Goal: Book appointment/travel/reservation

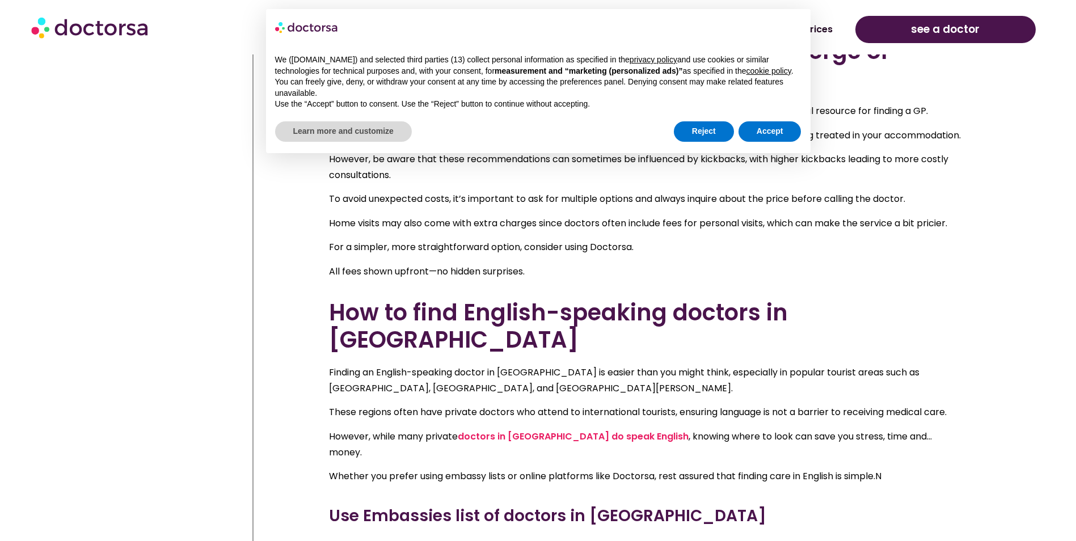
scroll to position [2156, 0]
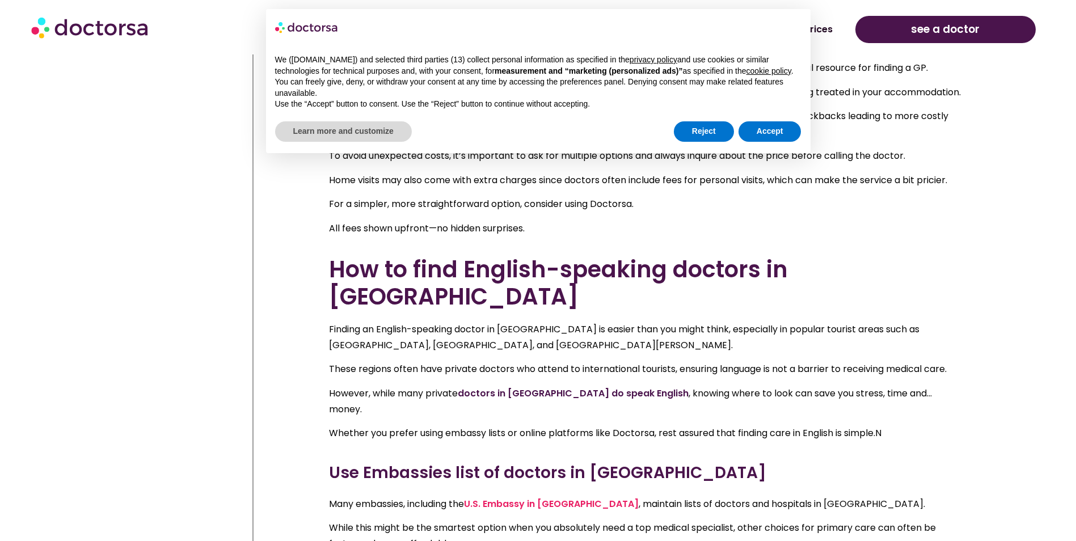
click at [553, 387] on link "doctors in [GEOGRAPHIC_DATA] do speak English" at bounding box center [573, 393] width 231 height 13
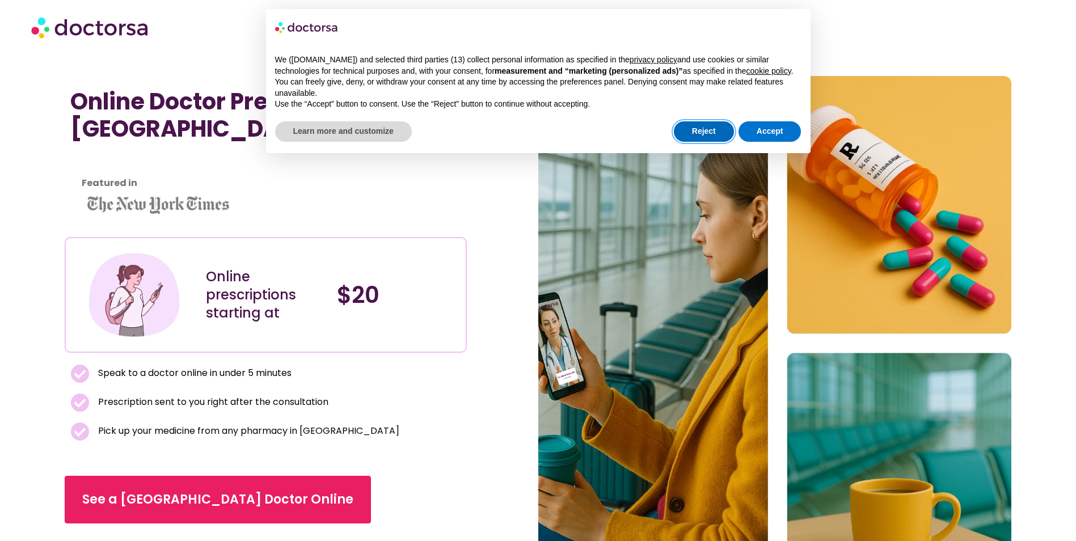
click at [717, 127] on button "Reject" at bounding box center [704, 131] width 60 height 20
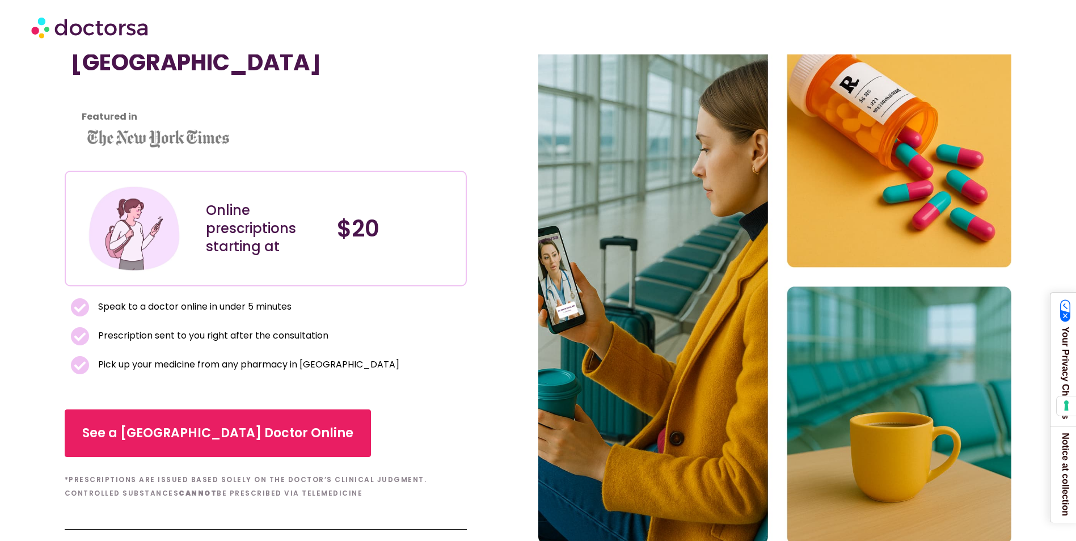
scroll to position [227, 0]
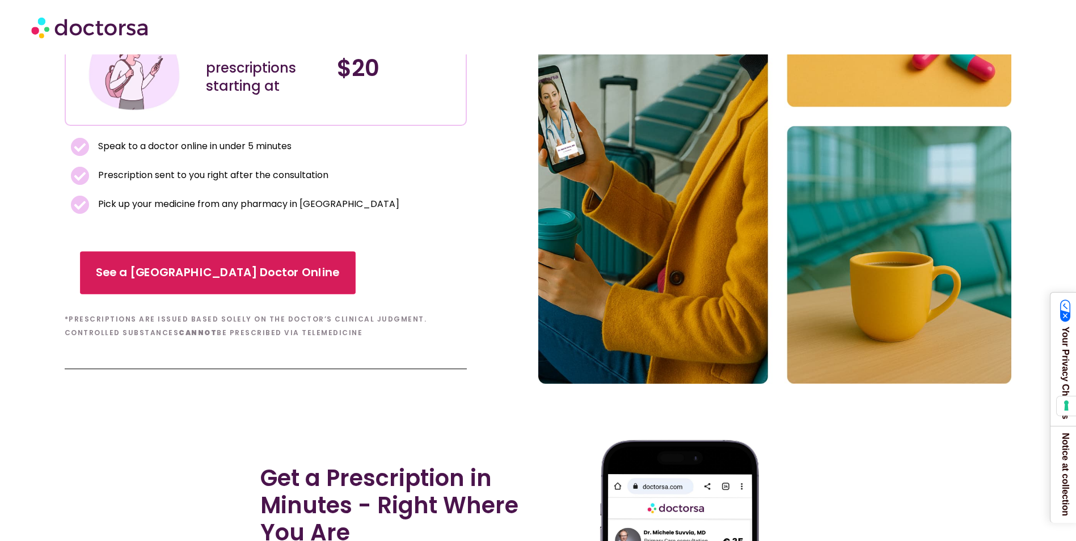
click at [186, 268] on span "See a [GEOGRAPHIC_DATA] Doctor Online" at bounding box center [218, 273] width 244 height 16
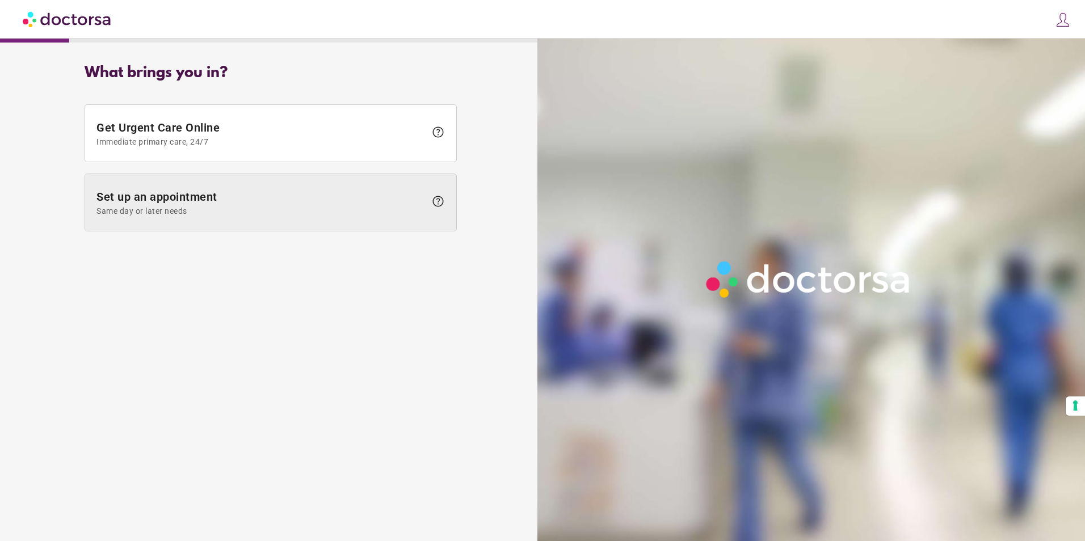
click at [210, 204] on span "Set up an appointment Same day or later needs" at bounding box center [260, 203] width 329 height 26
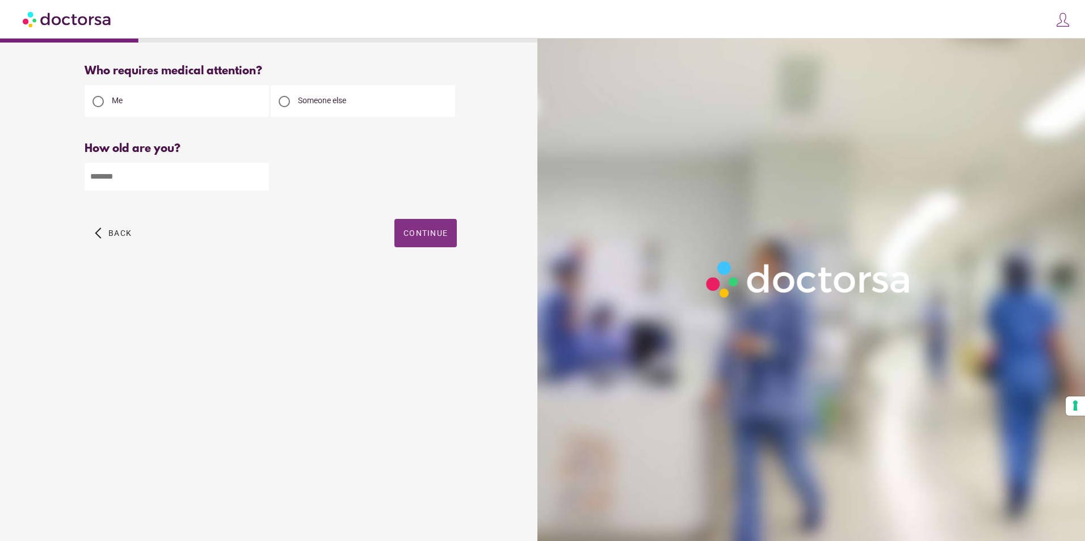
click at [442, 227] on span "button" at bounding box center [425, 233] width 62 height 28
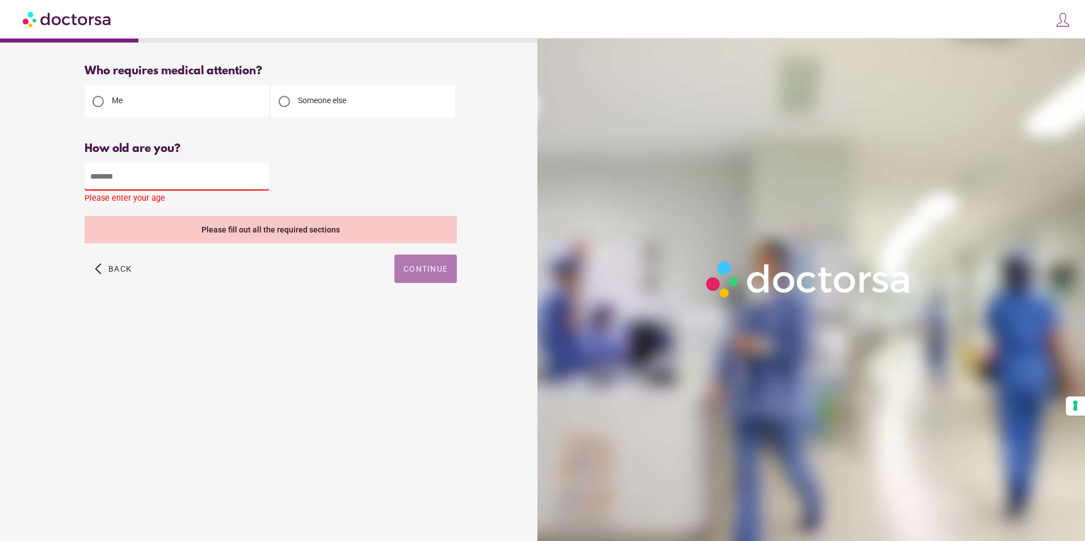
click at [432, 266] on span "Continue" at bounding box center [425, 268] width 44 height 9
click at [133, 182] on input "number" at bounding box center [177, 177] width 184 height 28
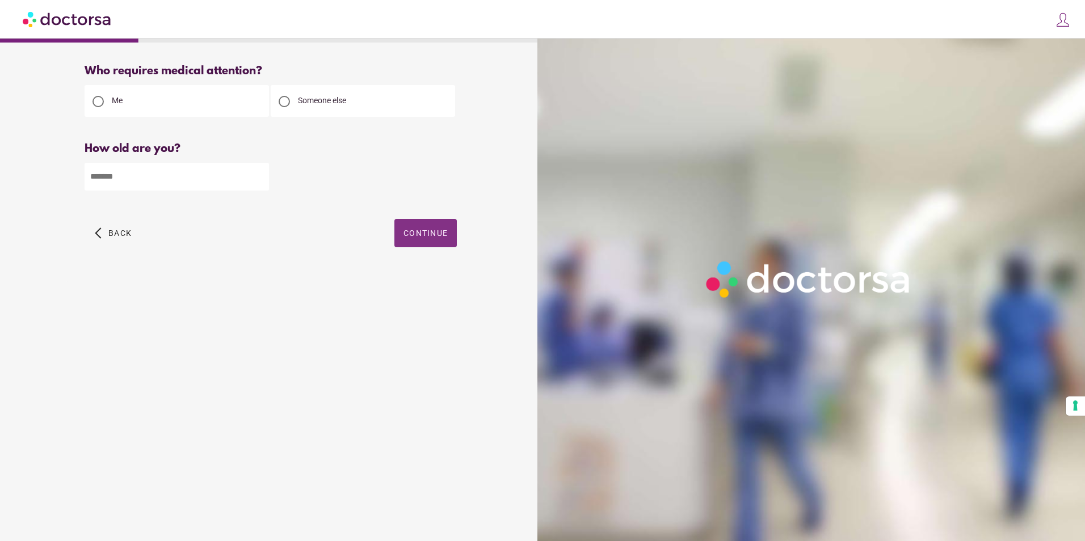
type input "**"
click at [428, 231] on span "Continue" at bounding box center [425, 233] width 44 height 9
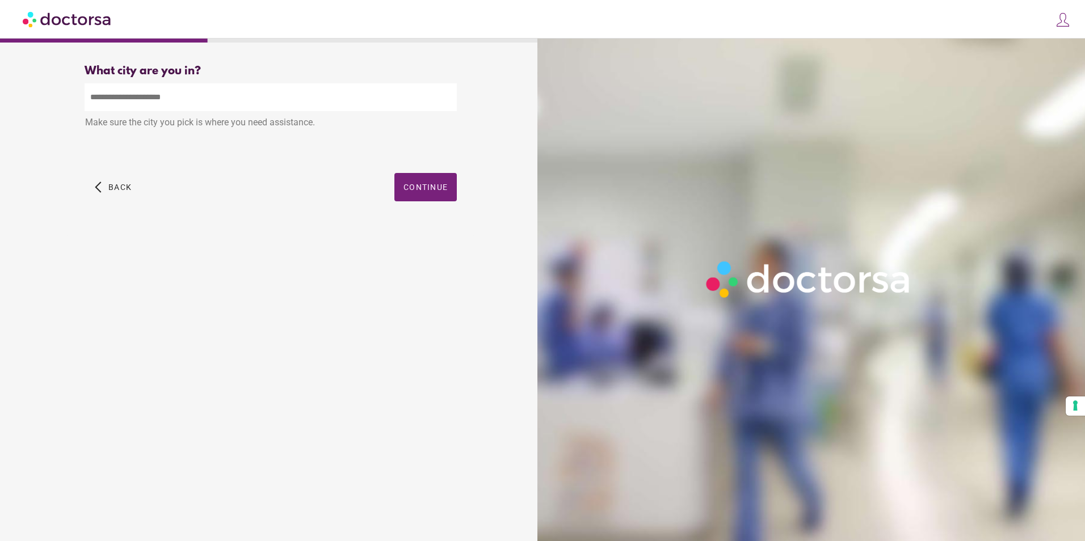
click at [172, 102] on input "text" at bounding box center [271, 97] width 372 height 28
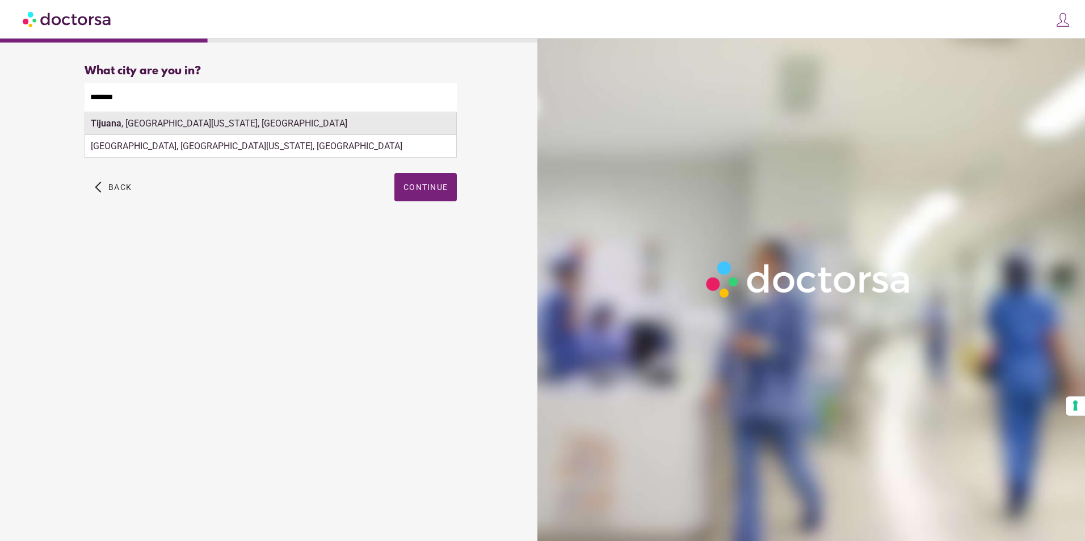
click at [201, 123] on div "Tijuana , Baja California, Mexico" at bounding box center [270, 123] width 371 height 23
type input "**********"
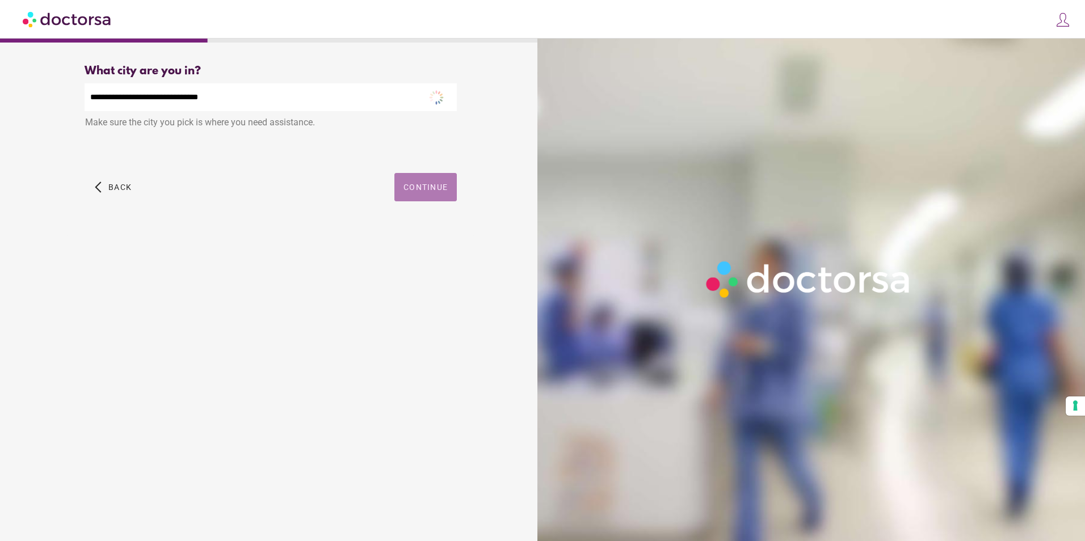
click at [429, 192] on span "Continue" at bounding box center [425, 187] width 44 height 9
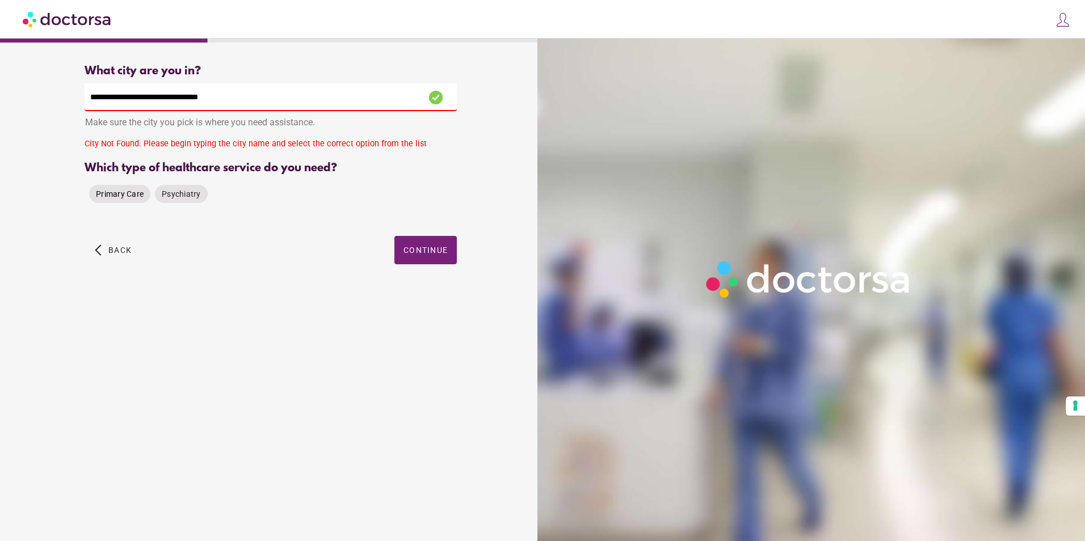
click at [123, 196] on span "Primary Care" at bounding box center [120, 193] width 48 height 9
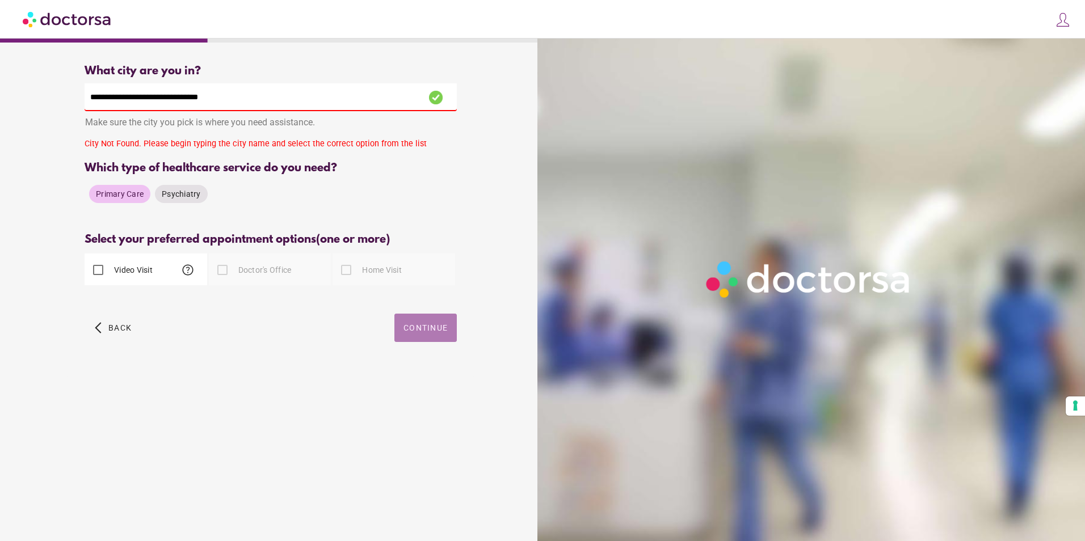
click at [449, 335] on span "button" at bounding box center [425, 328] width 62 height 28
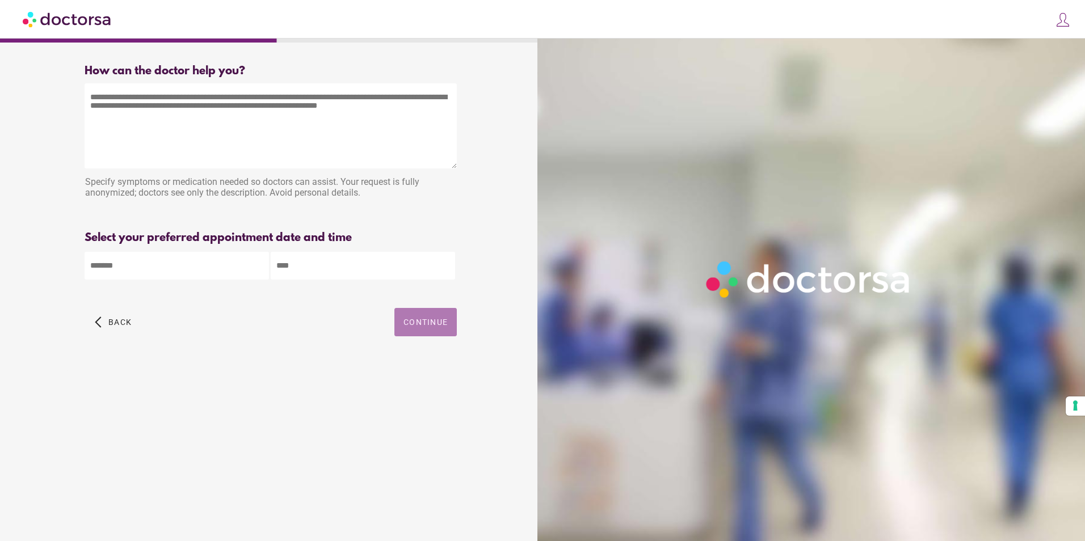
click at [444, 325] on span "Continue" at bounding box center [425, 322] width 44 height 9
